Goal: Task Accomplishment & Management: Use online tool/utility

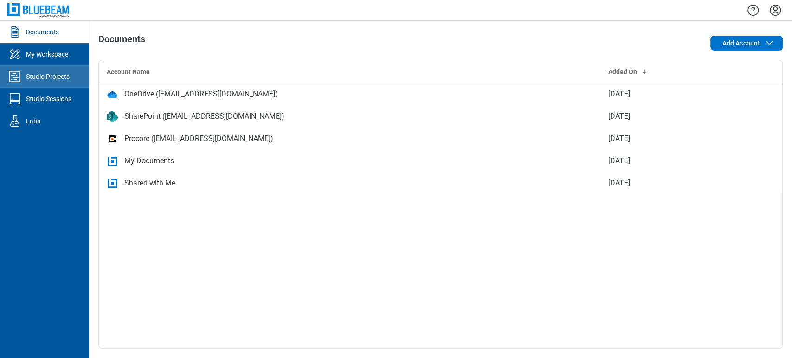
click at [10, 73] on icon "Studio Projects" at bounding box center [14, 76] width 15 height 15
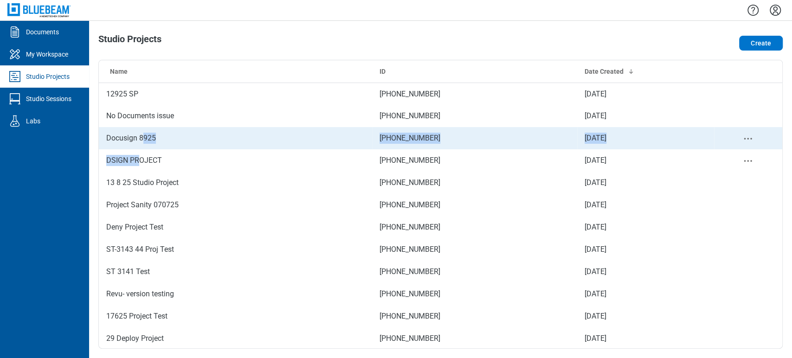
drag, startPoint x: 138, startPoint y: 154, endPoint x: 143, endPoint y: 143, distance: 11.6
click at [143, 143] on tbody "12925 SP 784-237-977 Sep 12, 2025 No Documents issue 166-158-867 Sep 8, 2025 Do…" at bounding box center [441, 250] width 684 height 334
click at [143, 139] on td "Docusign 8925" at bounding box center [235, 138] width 273 height 22
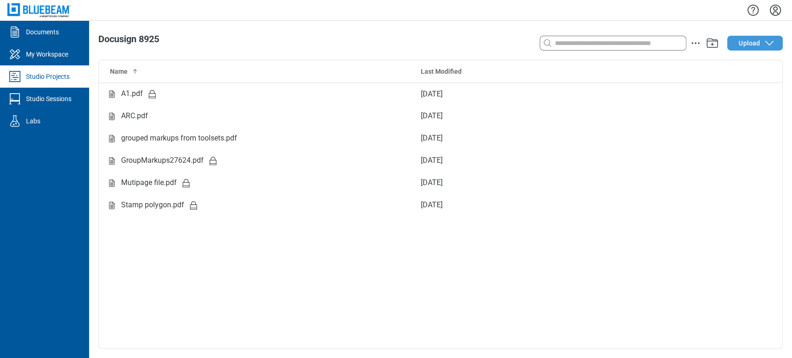
click at [758, 46] on span "Upload" at bounding box center [749, 43] width 21 height 9
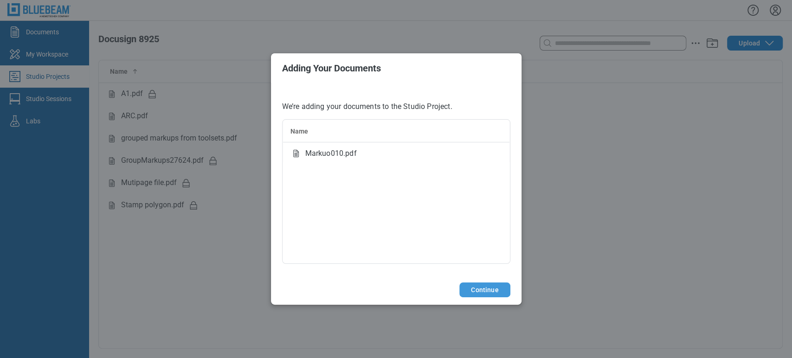
click at [478, 293] on button "Continue" at bounding box center [484, 290] width 51 height 15
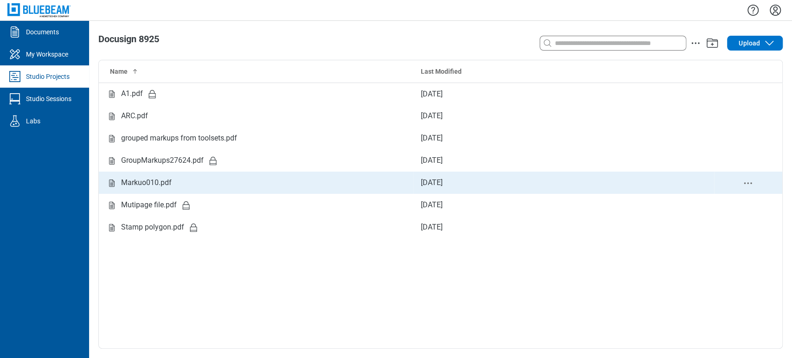
click at [230, 188] on div "Markuo010.pdf" at bounding box center [256, 183] width 300 height 12
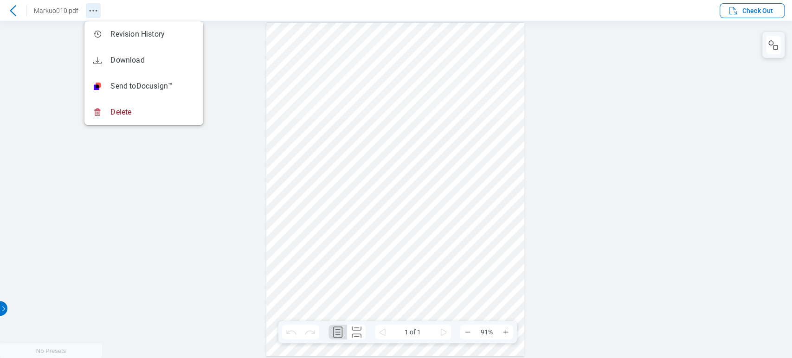
click at [95, 6] on icon "Revision History" at bounding box center [93, 10] width 11 height 11
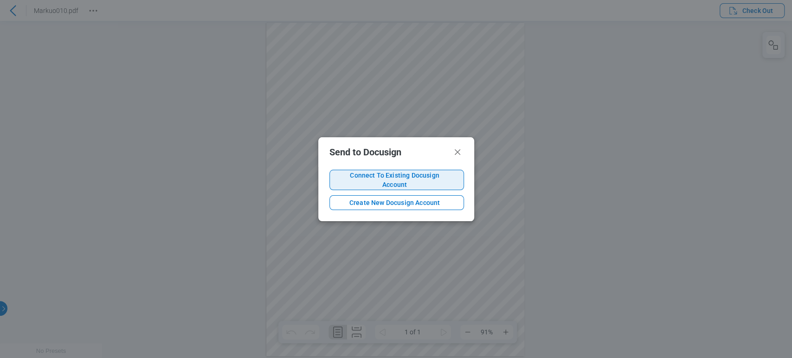
click at [365, 182] on span "Connect To Existing Docusign Account" at bounding box center [394, 180] width 115 height 19
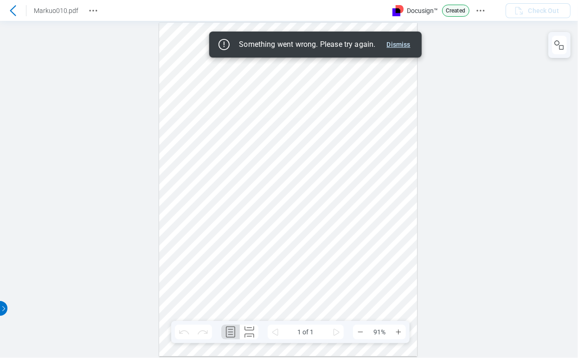
click at [250, 47] on div "Something went wrong. Please try again." at bounding box center [307, 44] width 136 height 9
click at [405, 43] on button "Dismiss" at bounding box center [398, 44] width 31 height 11
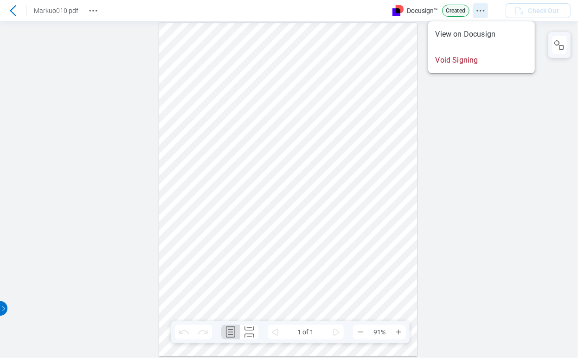
click at [478, 11] on icon "Docusign Menu" at bounding box center [480, 10] width 11 height 11
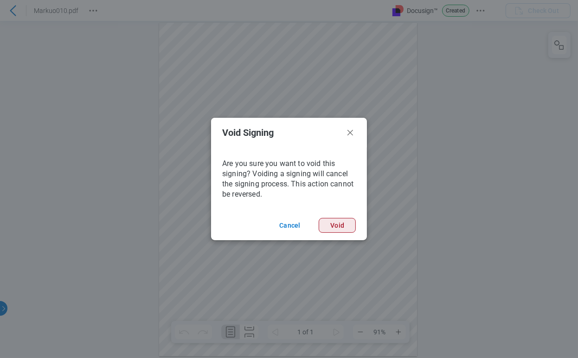
click at [349, 222] on button "Void" at bounding box center [337, 225] width 37 height 15
